Goal: Complete application form

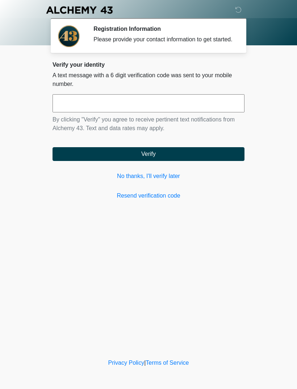
click at [78, 112] on input "text" at bounding box center [149, 103] width 192 height 18
type input "******"
click at [89, 155] on button "Verify" at bounding box center [149, 154] width 192 height 14
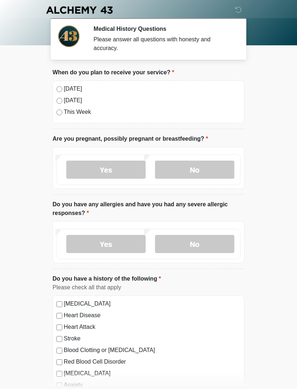
click at [66, 90] on label "Today" at bounding box center [152, 88] width 177 height 9
click at [181, 167] on label "No" at bounding box center [194, 169] width 79 height 18
click at [203, 244] on label "No" at bounding box center [194, 244] width 79 height 18
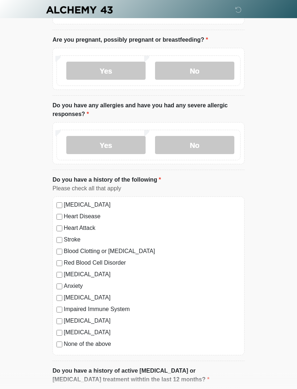
scroll to position [99, 0]
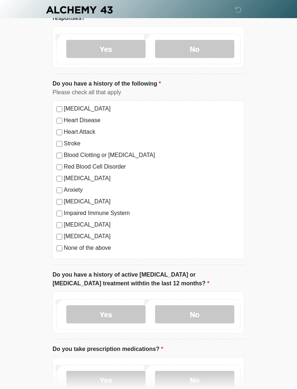
click at [209, 310] on label "No" at bounding box center [194, 314] width 79 height 18
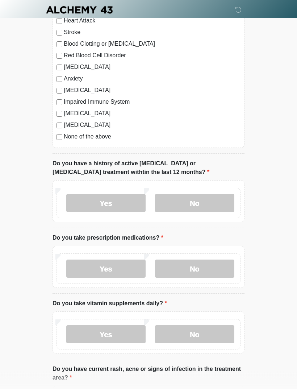
scroll to position [306, 0]
click at [213, 265] on label "No" at bounding box center [194, 268] width 79 height 18
click at [205, 330] on label "No" at bounding box center [194, 334] width 79 height 18
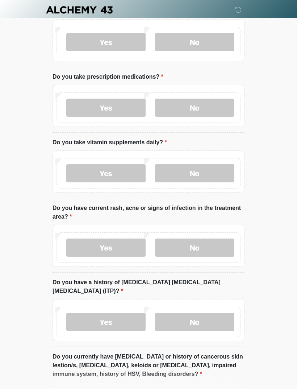
scroll to position [466, 0]
click at [206, 243] on label "No" at bounding box center [194, 248] width 79 height 18
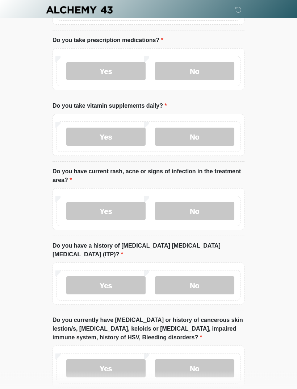
click at [215, 276] on label "No" at bounding box center [194, 285] width 79 height 18
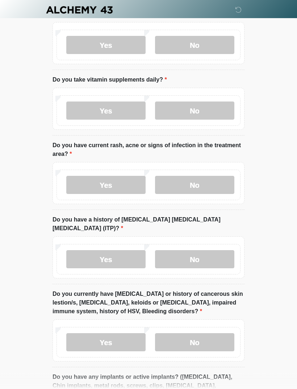
scroll to position [531, 0]
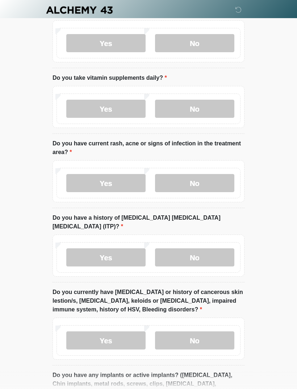
click at [213, 331] on label "No" at bounding box center [194, 340] width 79 height 18
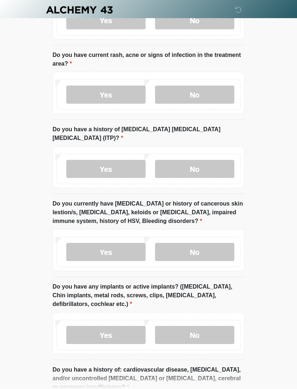
scroll to position [627, 0]
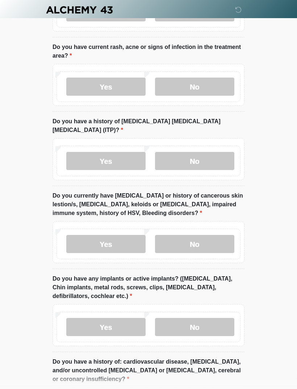
click at [221, 318] on label "No" at bounding box center [194, 327] width 79 height 18
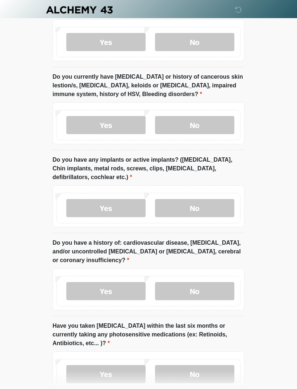
scroll to position [748, 0]
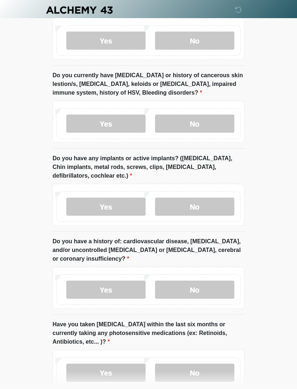
click at [212, 280] on label "No" at bounding box center [194, 289] width 79 height 18
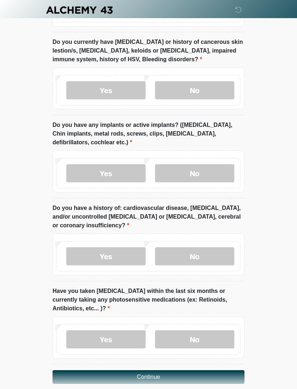
click at [213, 330] on label "No" at bounding box center [194, 339] width 79 height 18
click at [218, 370] on button "Continue" at bounding box center [149, 377] width 192 height 14
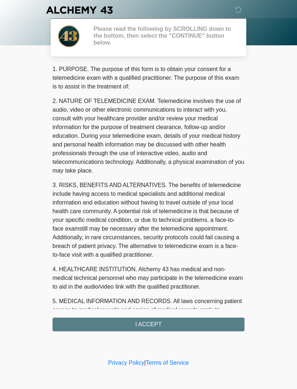
scroll to position [0, 0]
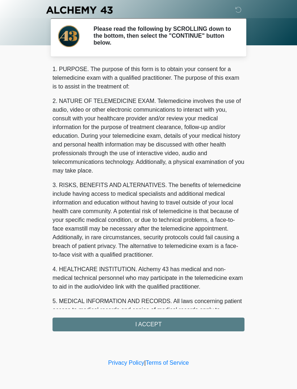
click at [78, 326] on div "1. PURPOSE. The purpose of this form is to obtain your consent for a telemedici…" at bounding box center [149, 198] width 192 height 266
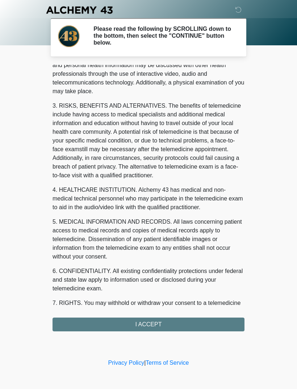
scroll to position [81, 0]
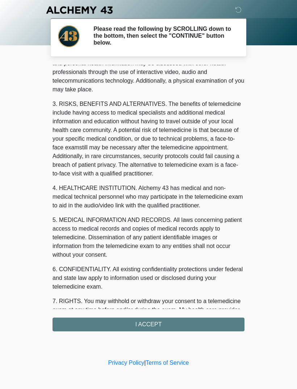
click at [76, 323] on div "1. PURPOSE. The purpose of this form is to obtain your consent for a telemedici…" at bounding box center [149, 198] width 192 height 266
click at [133, 322] on div "1. PURPOSE. The purpose of this form is to obtain your consent for a telemedici…" at bounding box center [149, 198] width 192 height 266
click at [135, 321] on div "1. PURPOSE. The purpose of this form is to obtain your consent for a telemedici…" at bounding box center [149, 198] width 192 height 266
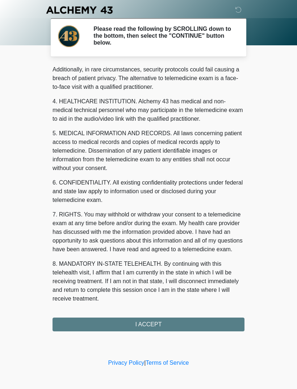
click at [117, 326] on button "I ACCEPT" at bounding box center [149, 324] width 192 height 14
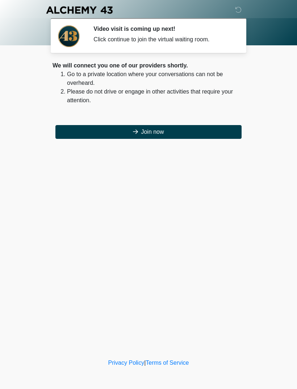
click at [85, 133] on button "Join now" at bounding box center [148, 132] width 186 height 14
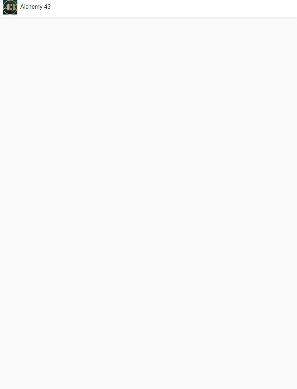
scroll to position [25, 0]
